Goal: Information Seeking & Learning: Check status

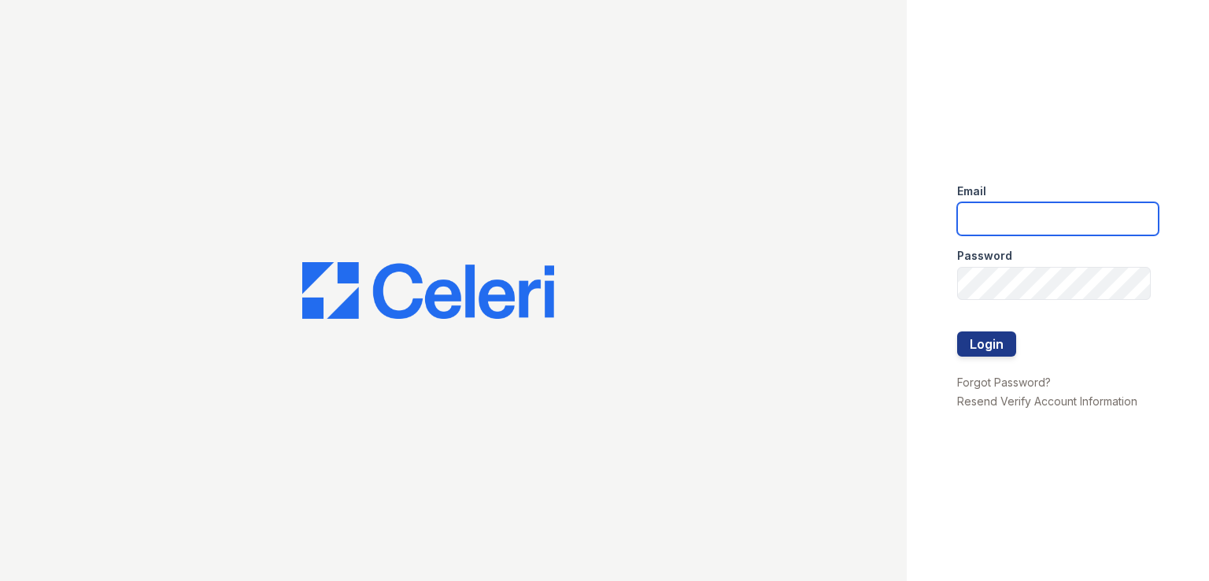
click at [1029, 215] on input "email" at bounding box center [1057, 218] width 201 height 33
type input "mason.am@cafmanagement.com"
click at [974, 342] on button "Login" at bounding box center [986, 343] width 59 height 25
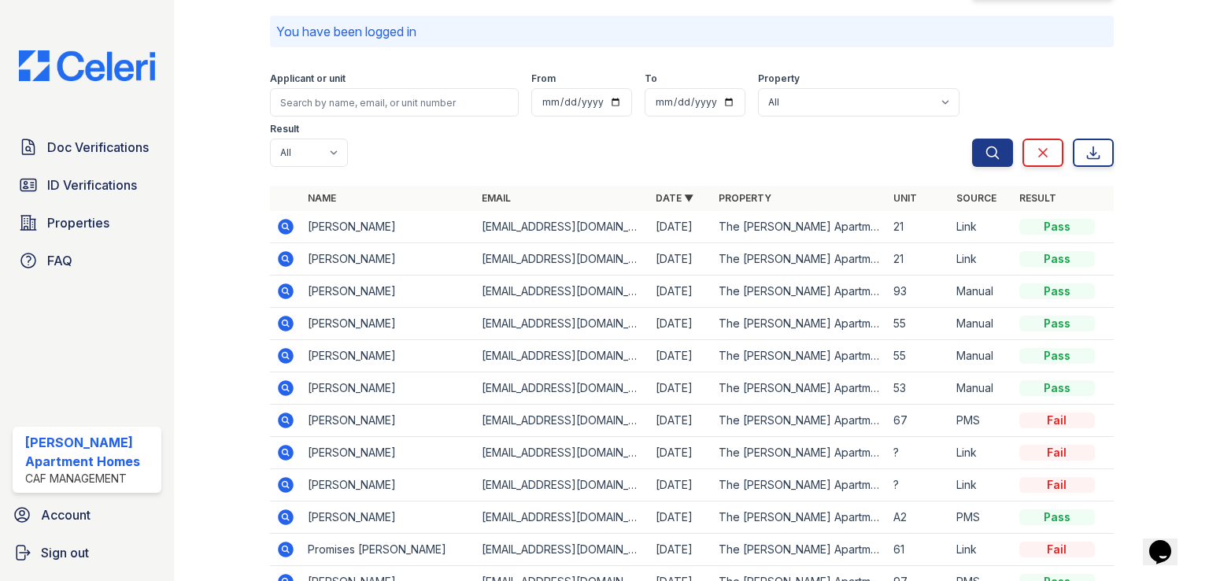
scroll to position [65, 0]
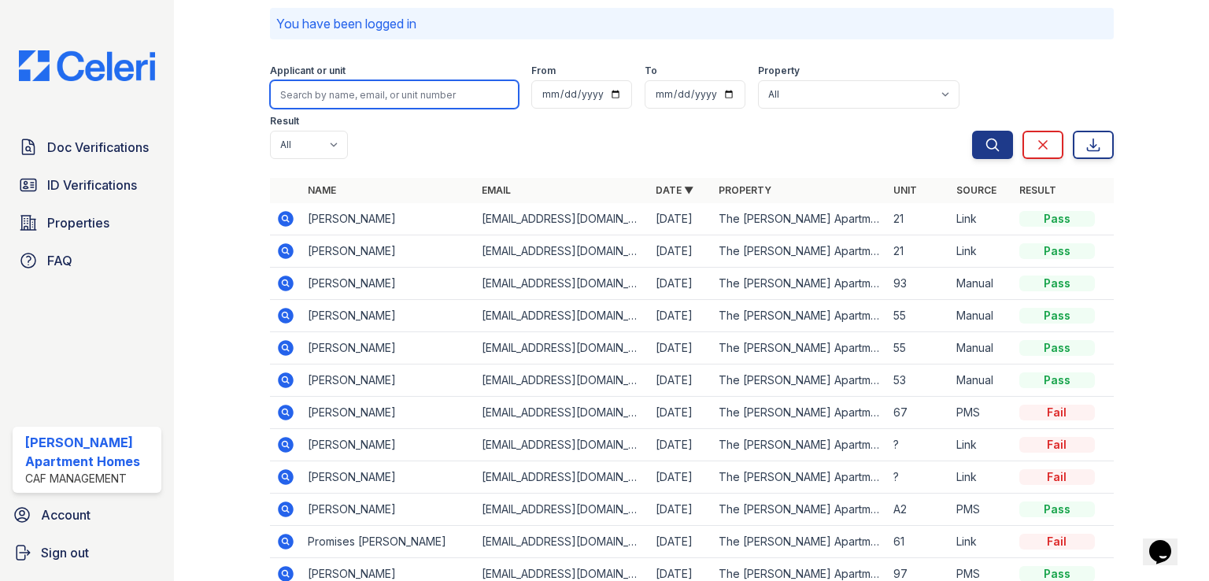
click at [382, 94] on input "search" at bounding box center [394, 94] width 249 height 28
type input "[PERSON_NAME]"
click at [972, 131] on button "Search" at bounding box center [992, 145] width 41 height 28
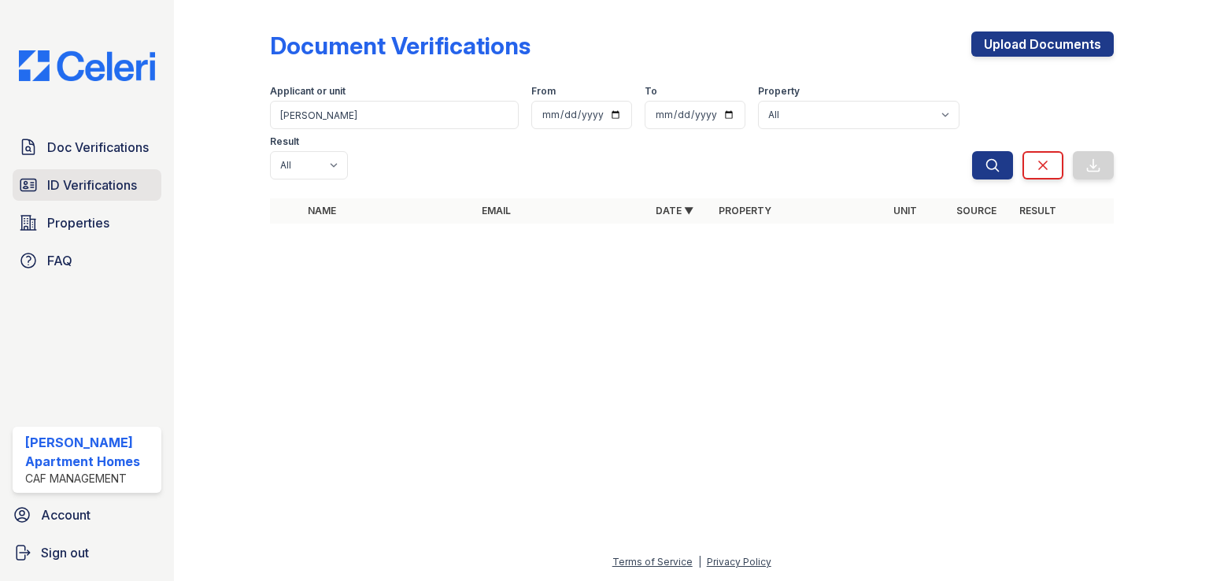
click at [121, 193] on span "ID Verifications" at bounding box center [92, 184] width 90 height 19
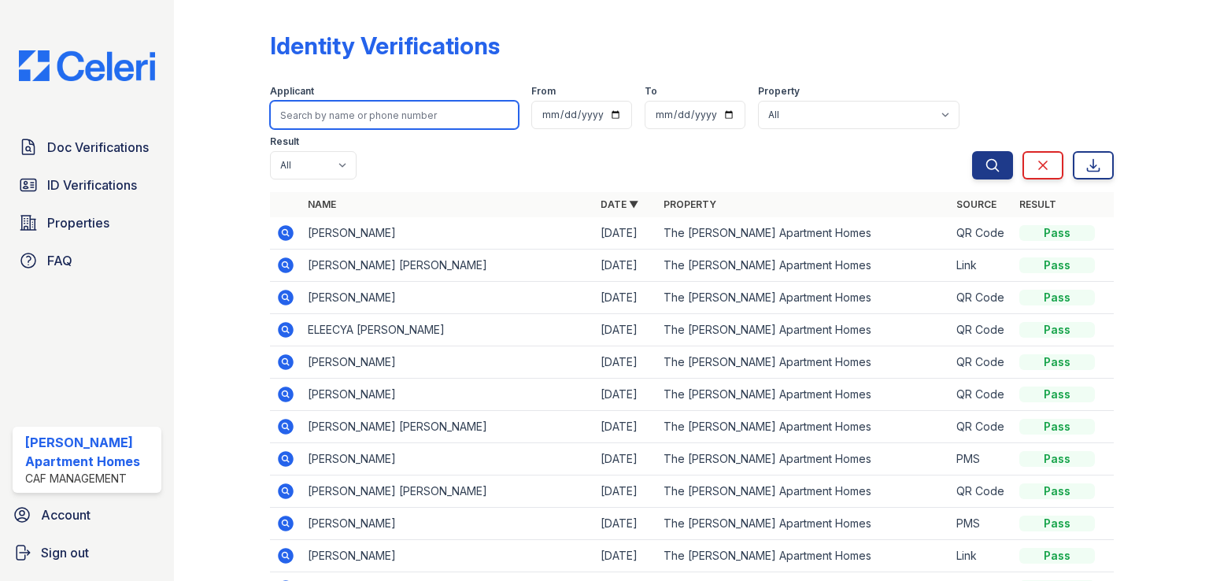
click at [346, 119] on input "search" at bounding box center [394, 115] width 249 height 28
type input "[PERSON_NAME]"
click at [972, 151] on button "Search" at bounding box center [992, 165] width 41 height 28
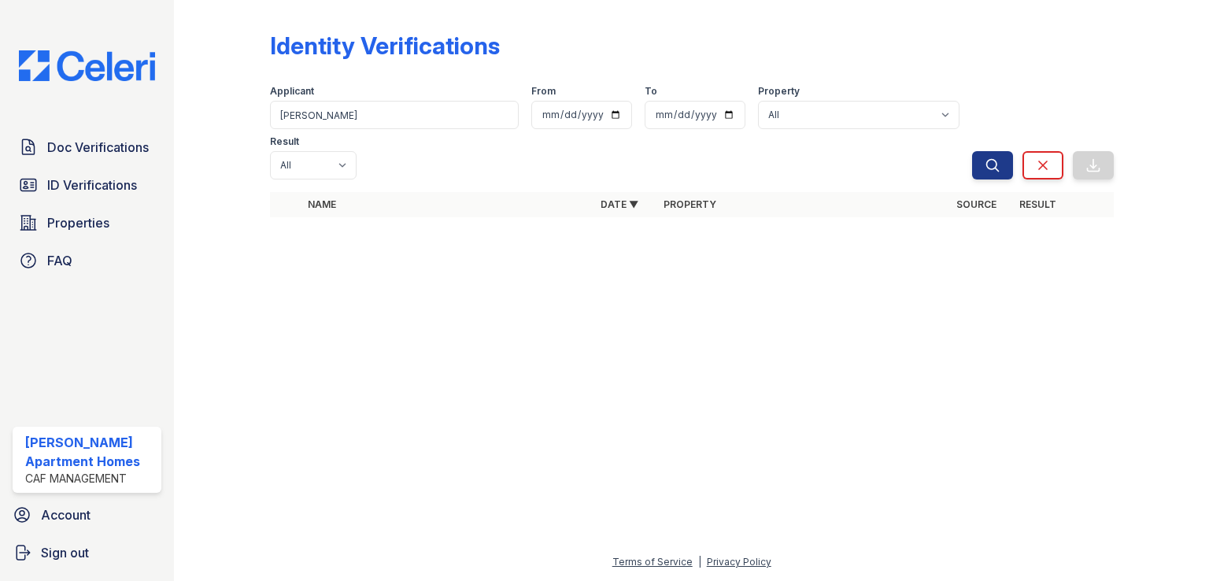
click at [204, 152] on div at bounding box center [234, 119] width 70 height 227
drag, startPoint x: 333, startPoint y: 118, endPoint x: 260, endPoint y: 120, distance: 72.4
click at [260, 120] on div "Identity Verifications Filter Applicant [PERSON_NAME] From To Property All The …" at bounding box center [691, 129] width 984 height 258
type input "[PERSON_NAME]"
click at [972, 151] on button "Search" at bounding box center [992, 165] width 41 height 28
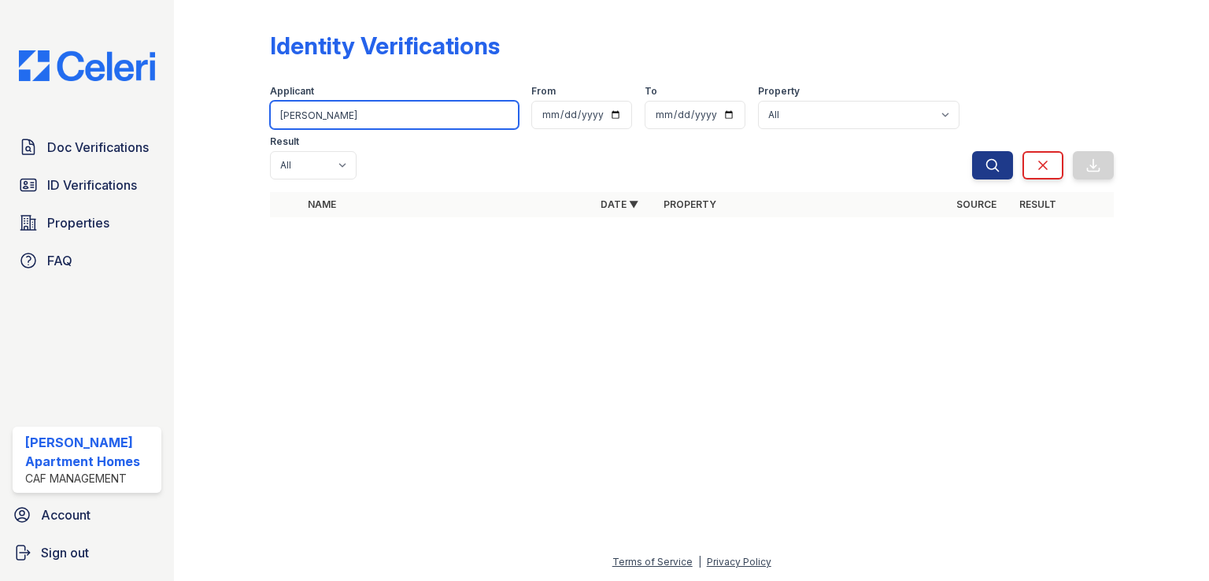
drag, startPoint x: 321, startPoint y: 111, endPoint x: 264, endPoint y: 120, distance: 57.4
click at [264, 120] on div "Identity Verifications Filter Applicant [PERSON_NAME] From To Property All The …" at bounding box center [691, 129] width 984 height 258
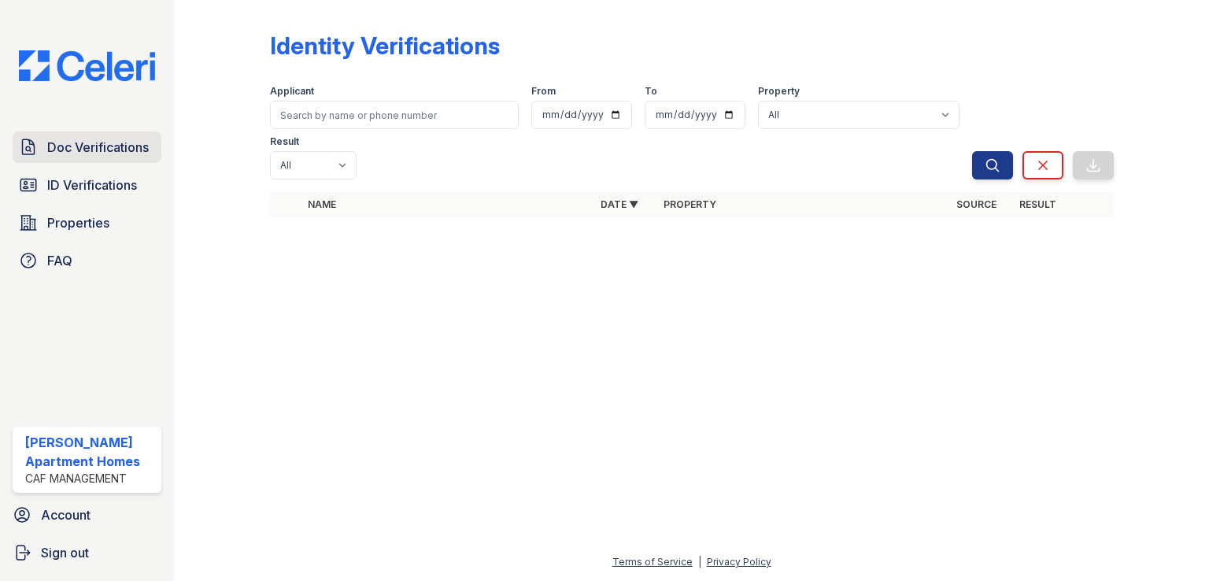
click at [155, 149] on link "Doc Verifications" at bounding box center [87, 146] width 149 height 31
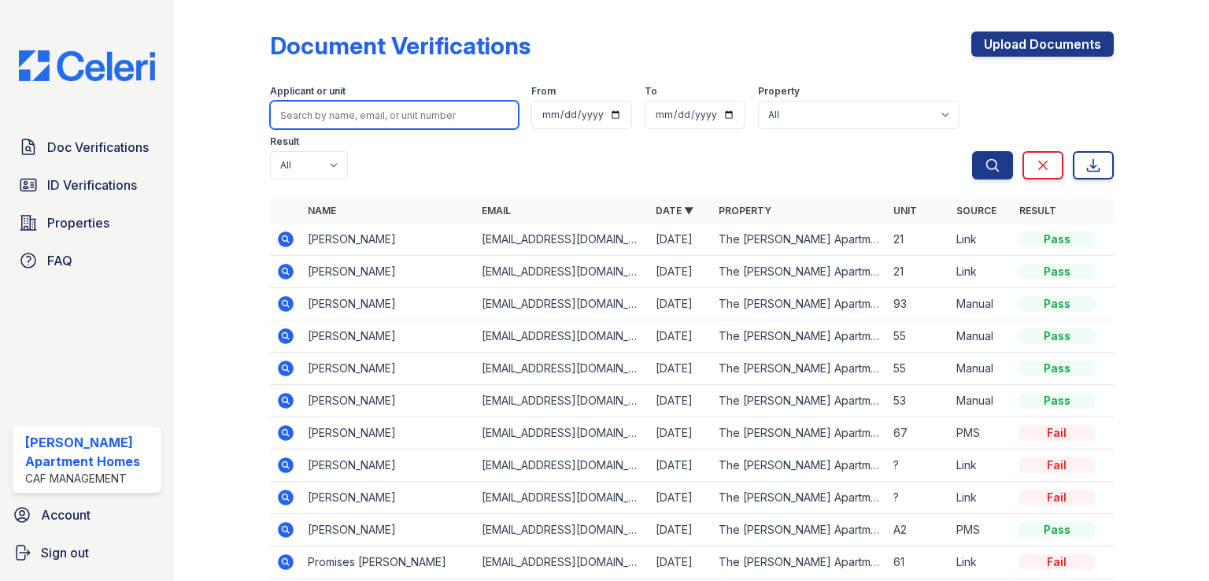
click at [311, 114] on input "search" at bounding box center [394, 115] width 249 height 28
type input "[PERSON_NAME]"
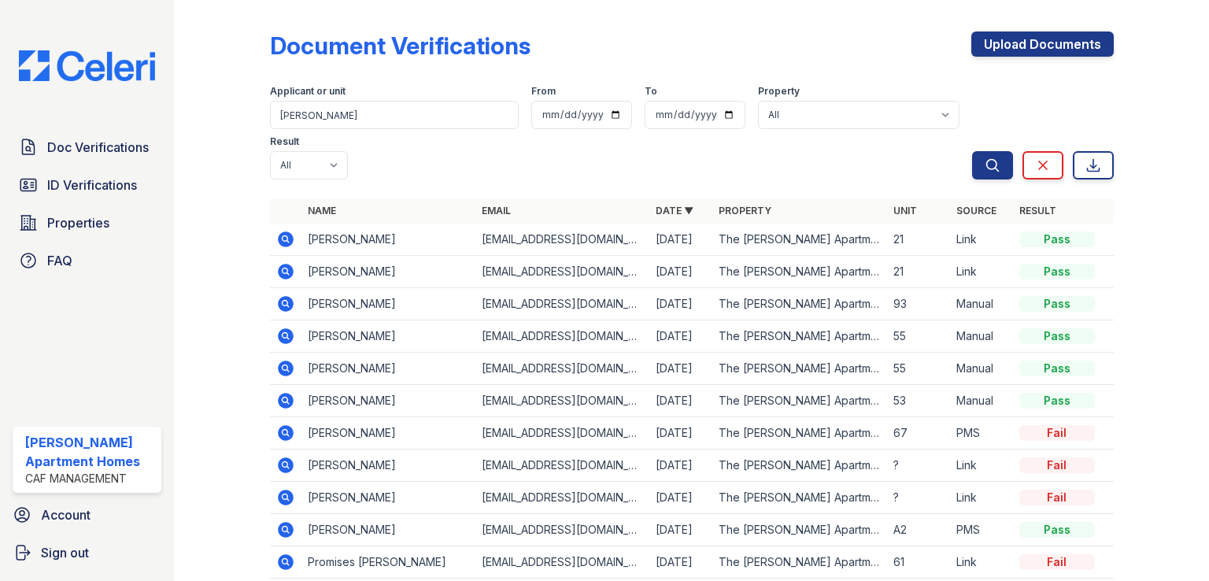
click at [220, 135] on div at bounding box center [234, 325] width 70 height 639
click at [491, 116] on input "[PERSON_NAME]" at bounding box center [394, 115] width 249 height 28
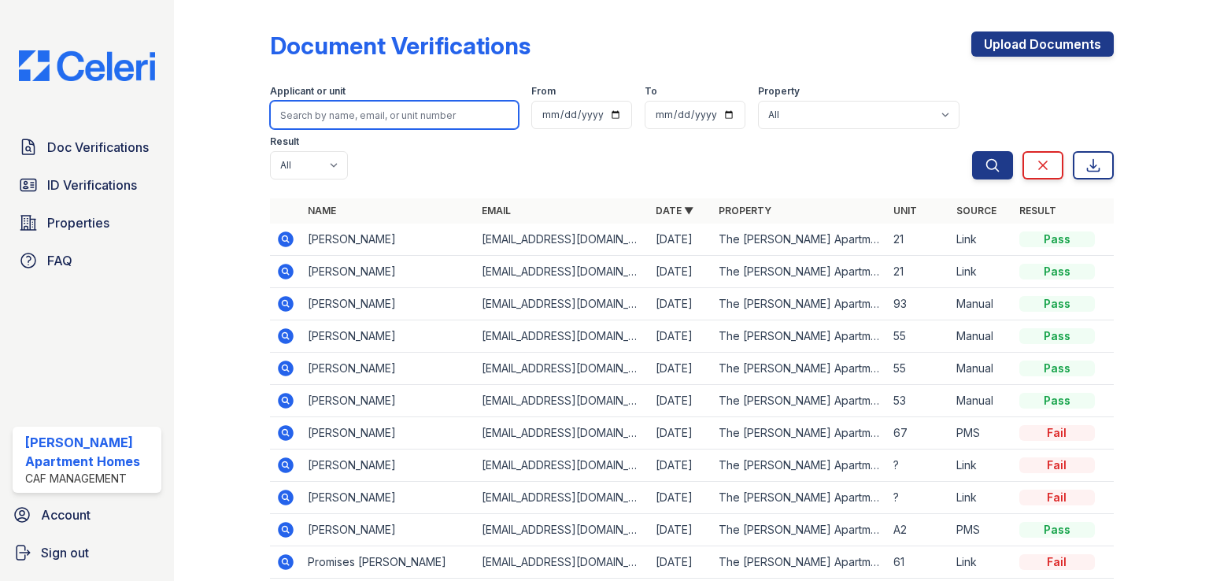
click at [383, 117] on input "search" at bounding box center [394, 115] width 249 height 28
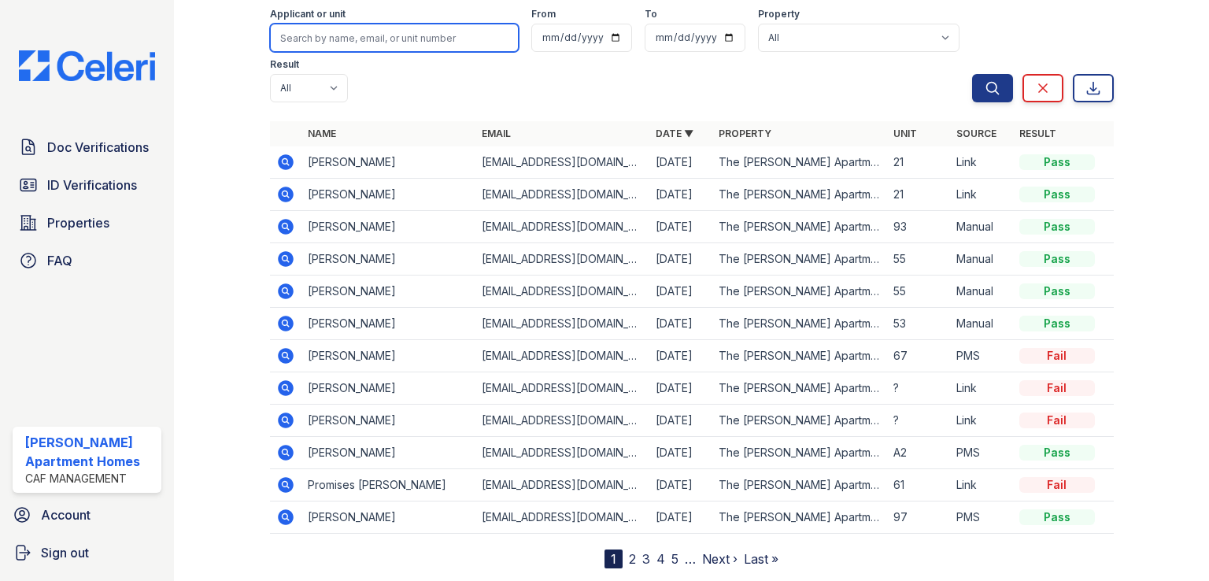
scroll to position [12, 0]
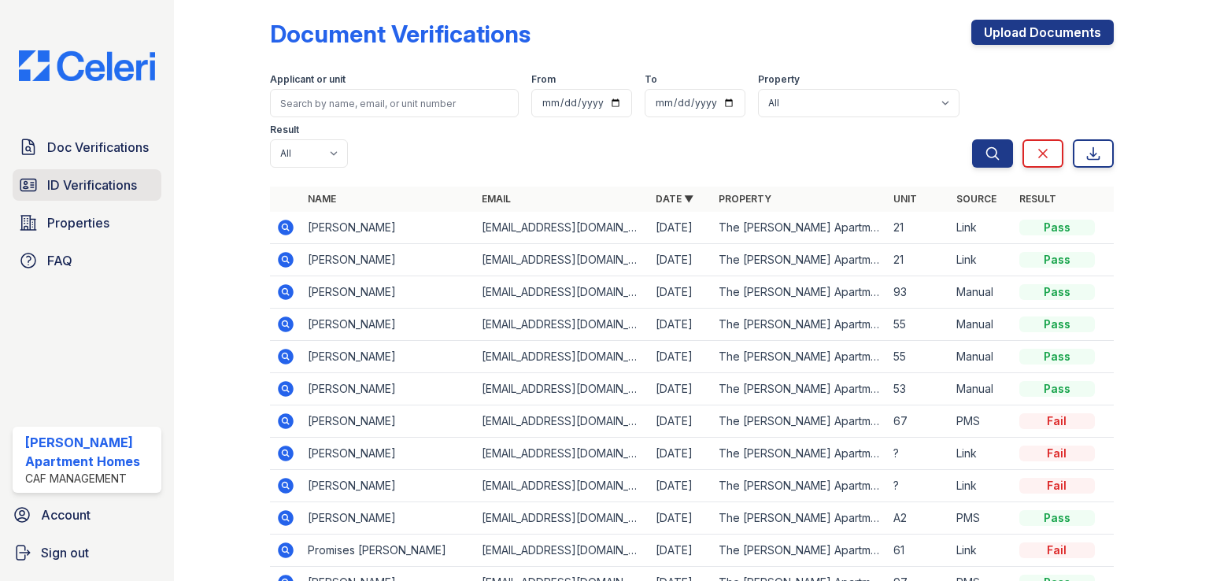
click at [116, 176] on span "ID Verifications" at bounding box center [92, 184] width 90 height 19
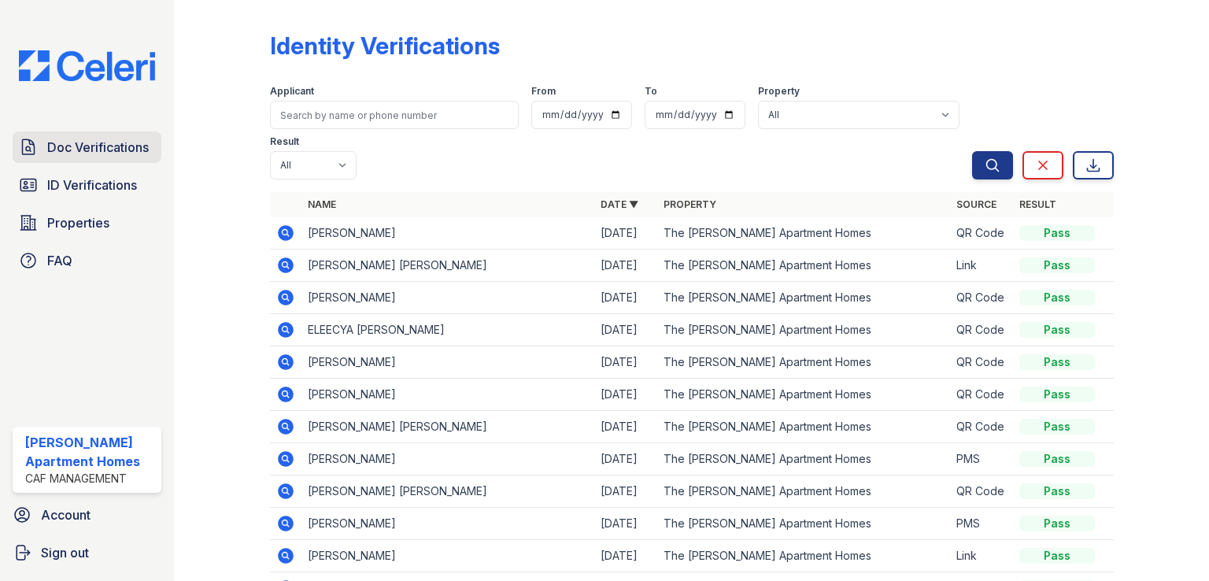
click at [130, 149] on span "Doc Verifications" at bounding box center [97, 147] width 101 height 19
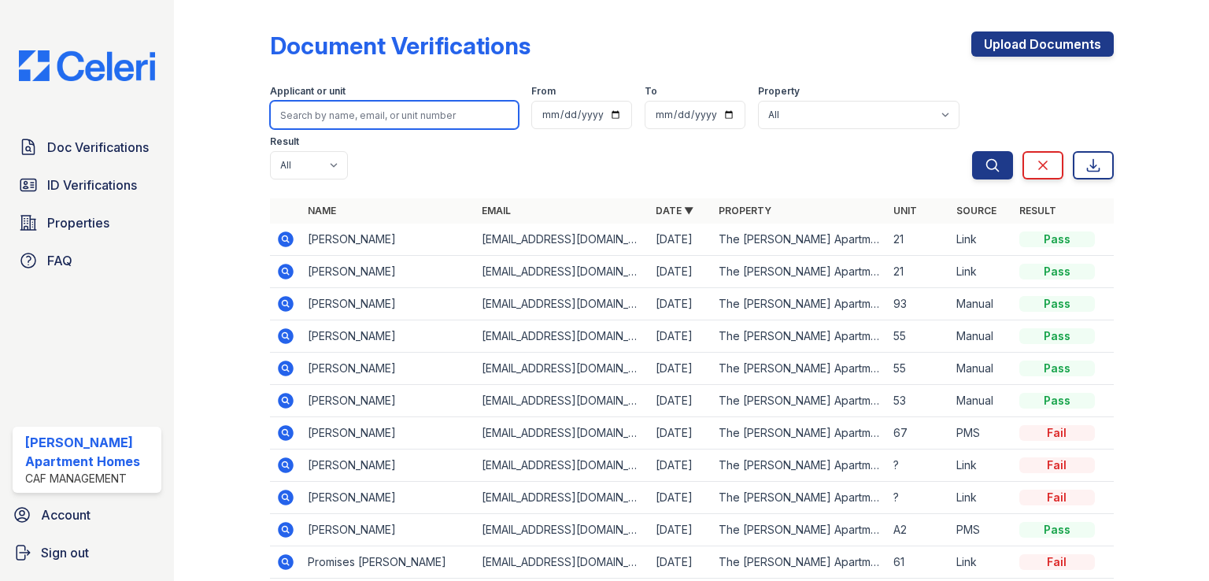
click at [321, 114] on input "search" at bounding box center [394, 115] width 249 height 28
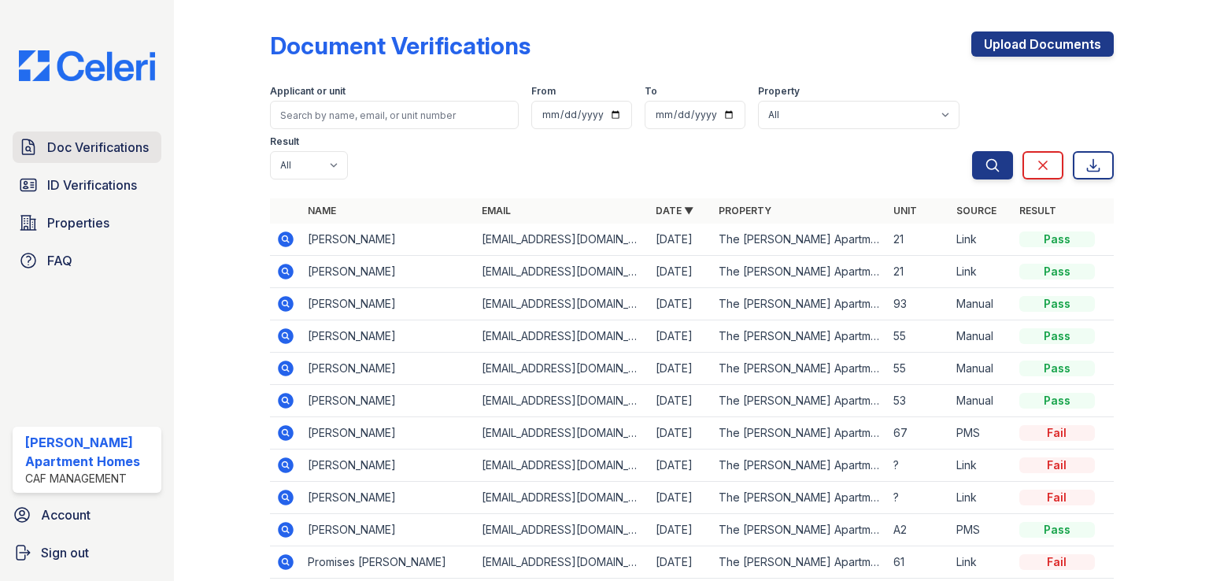
click at [134, 151] on span "Doc Verifications" at bounding box center [97, 147] width 101 height 19
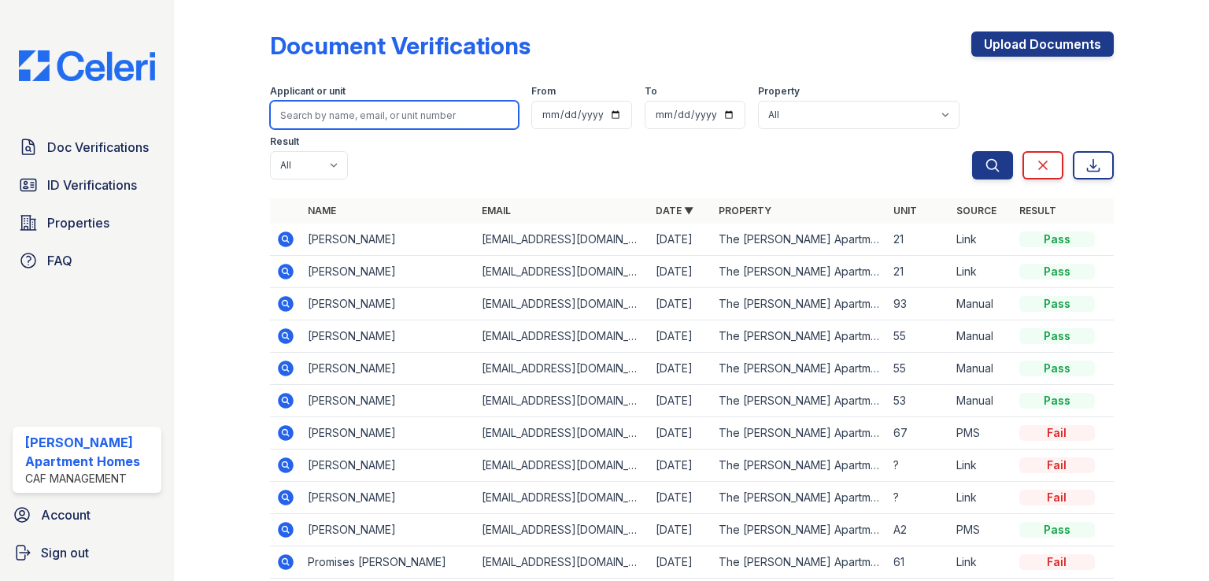
click at [329, 113] on input "search" at bounding box center [394, 115] width 249 height 28
